Goal: Transaction & Acquisition: Purchase product/service

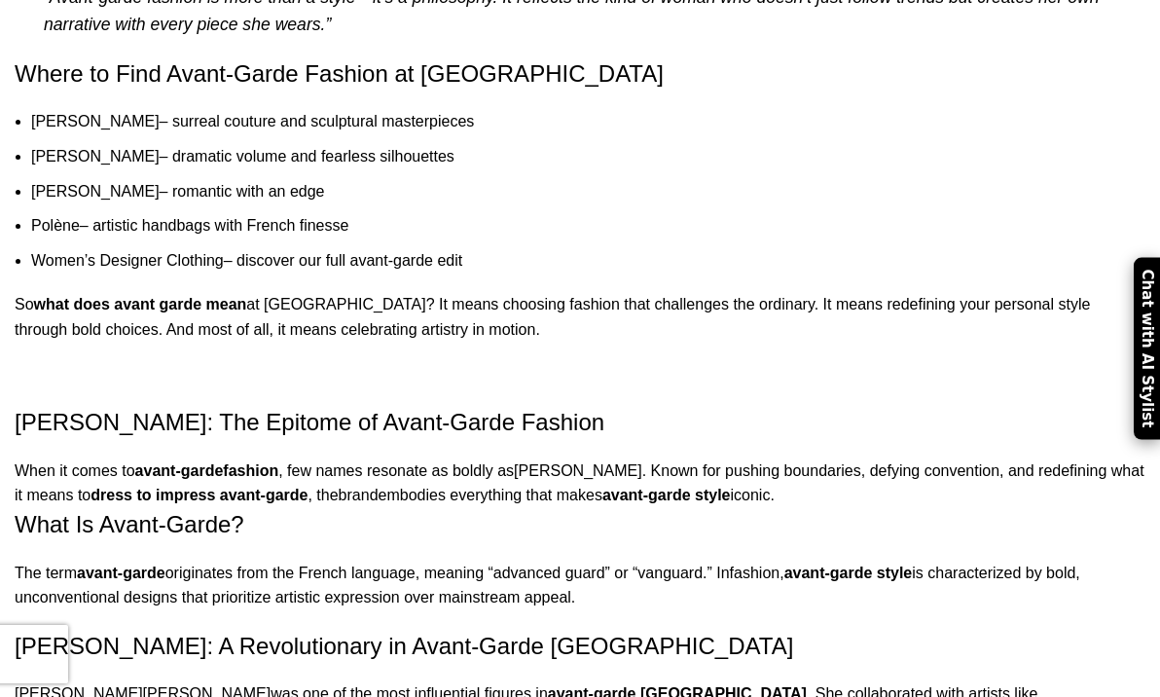
scroll to position [3044, 0]
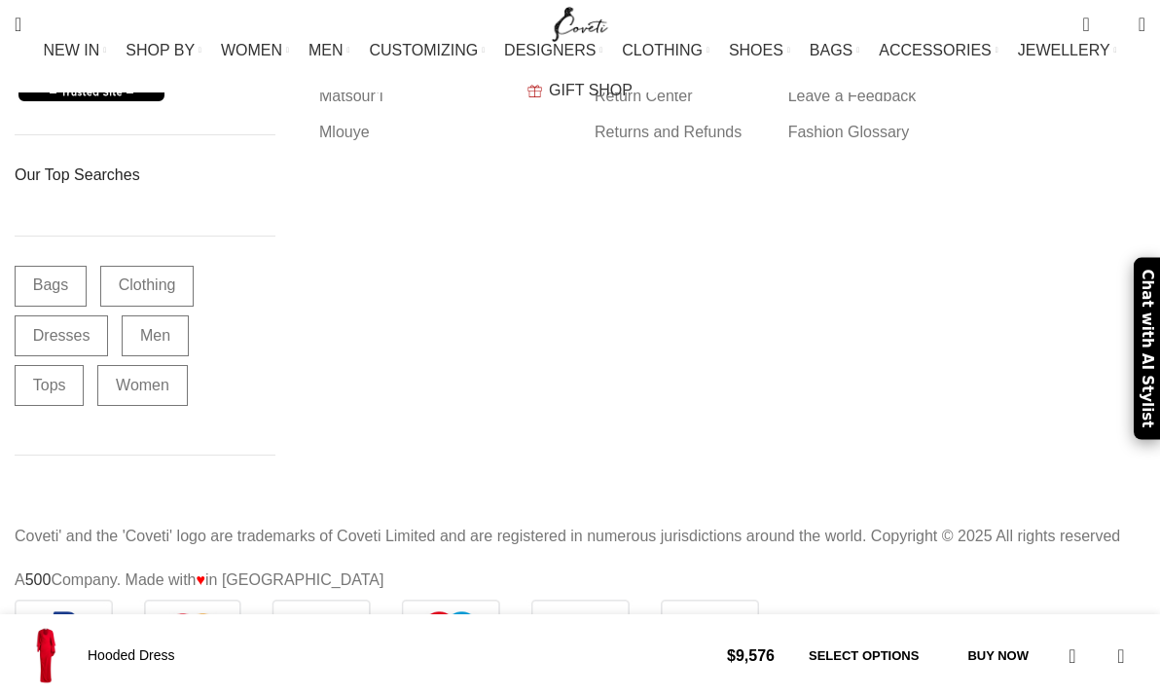
scroll to position [16325120, 0]
